Goal: Book appointment/travel/reservation

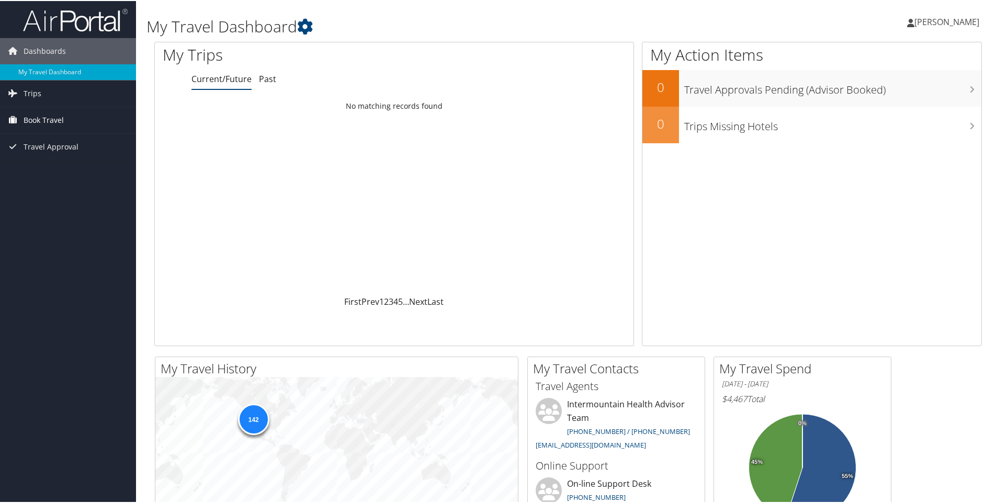
click at [54, 115] on span "Book Travel" at bounding box center [44, 119] width 40 height 26
click at [60, 168] on link "Book/Manage Online Trips" at bounding box center [68, 172] width 136 height 16
